Goal: Task Accomplishment & Management: Manage account settings

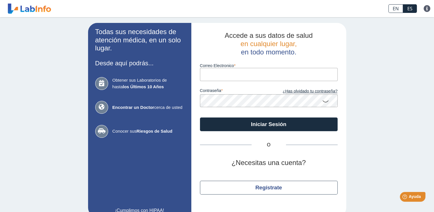
click at [205, 78] on input "Correo Electronico" at bounding box center [269, 74] width 138 height 13
type input "[EMAIL_ADDRESS][DOMAIN_NAME]"
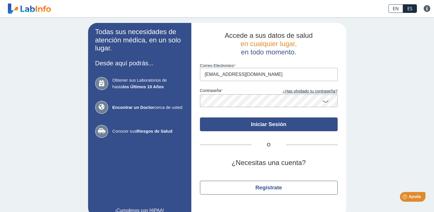
click at [318, 130] on button "Iniciar Sesión" at bounding box center [269, 125] width 138 height 14
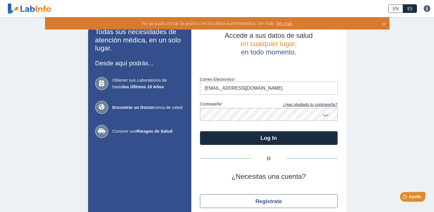
click at [324, 117] on icon at bounding box center [325, 114] width 7 height 11
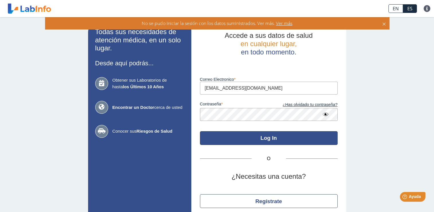
click at [303, 138] on button "Log In" at bounding box center [269, 138] width 138 height 14
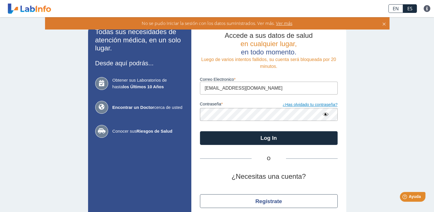
click at [304, 104] on link "¿Has olvidado tu contraseña?" at bounding box center [303, 105] width 69 height 6
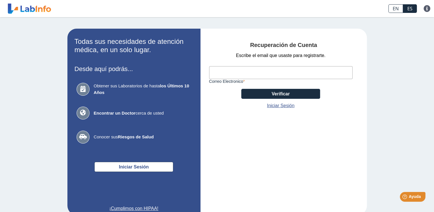
click at [219, 72] on input "Correo Electronico" at bounding box center [281, 72] width 144 height 13
click at [238, 74] on input "r" at bounding box center [281, 72] width 144 height 13
click at [274, 76] on input "r" at bounding box center [281, 72] width 144 height 13
type input "[EMAIL_ADDRESS][DOMAIN_NAME]"
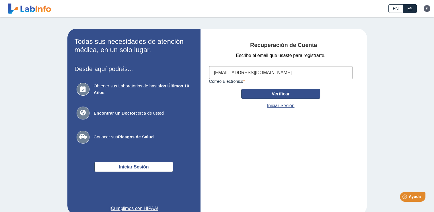
click at [265, 95] on button "Verificar" at bounding box center [280, 94] width 79 height 10
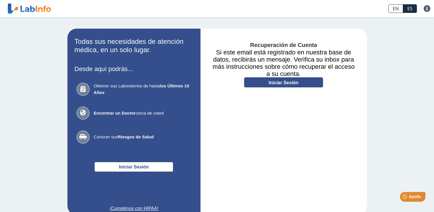
click at [287, 83] on link "Iniciar Sesión" at bounding box center [283, 83] width 79 height 10
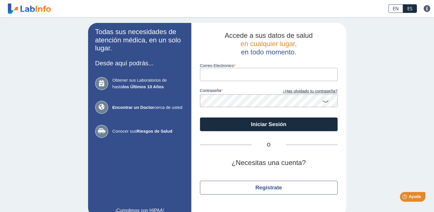
click at [240, 74] on input "Correo Electronico" at bounding box center [269, 74] width 138 height 13
type input "[EMAIL_ADDRESS][DOMAIN_NAME]"
click at [323, 103] on icon at bounding box center [325, 101] width 7 height 11
click at [323, 102] on icon at bounding box center [325, 101] width 7 height 10
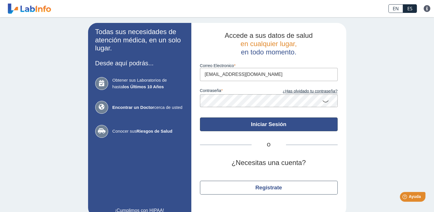
drag, startPoint x: 323, startPoint y: 102, endPoint x: 297, endPoint y: 124, distance: 34.3
click at [297, 124] on form "Correo Electronico [EMAIL_ADDRESS][DOMAIN_NAME] contraseña ¿Has olvidado tu con…" at bounding box center [269, 93] width 138 height 75
click at [297, 124] on button "Iniciar Sesión" at bounding box center [269, 125] width 138 height 14
